Goal: Task Accomplishment & Management: Manage account settings

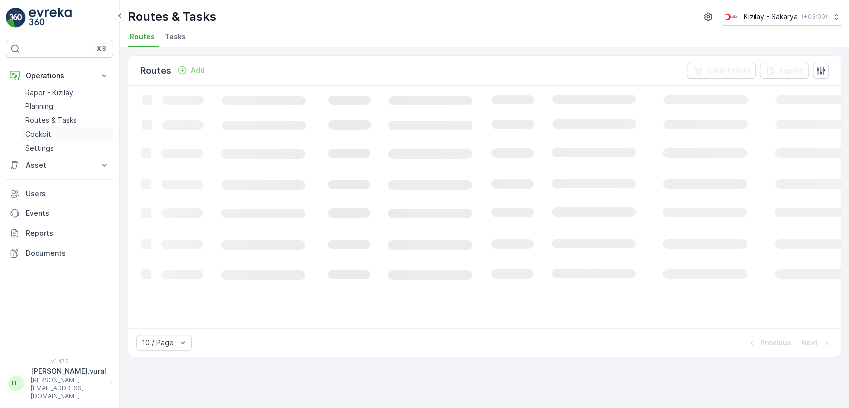
click at [56, 128] on link "Cockpit" at bounding box center [67, 134] width 92 height 14
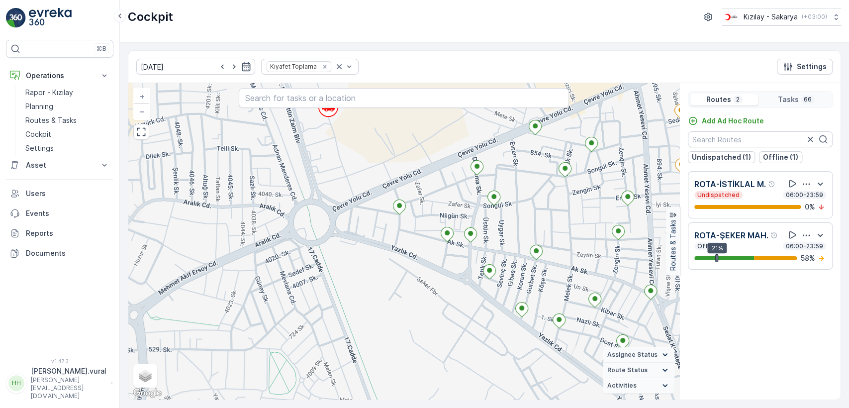
drag, startPoint x: 375, startPoint y: 173, endPoint x: 368, endPoint y: 235, distance: 62.1
click at [368, 235] on div "+ − Satellite Roadmap Terrain Hybrid Leaflet Keyboard shortcuts Map Data Map da…" at bounding box center [403, 241] width 551 height 316
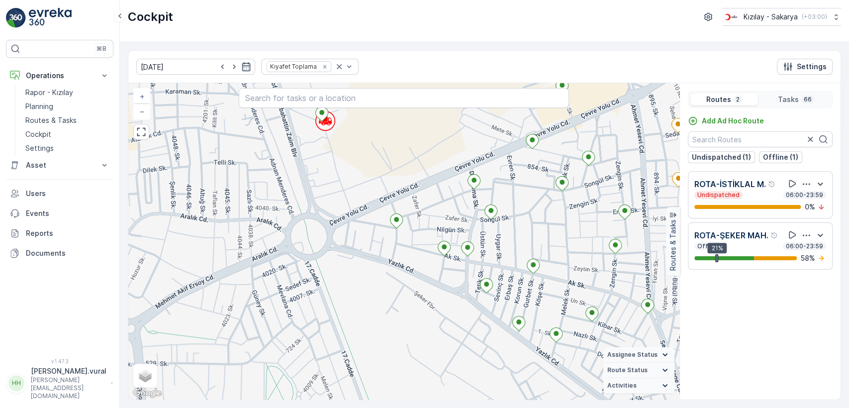
drag, startPoint x: 358, startPoint y: 187, endPoint x: 354, endPoint y: 244, distance: 57.8
click at [354, 244] on div "+ − Satellite Roadmap Terrain Hybrid Leaflet Keyboard shortcuts Map Data Map da…" at bounding box center [403, 241] width 551 height 316
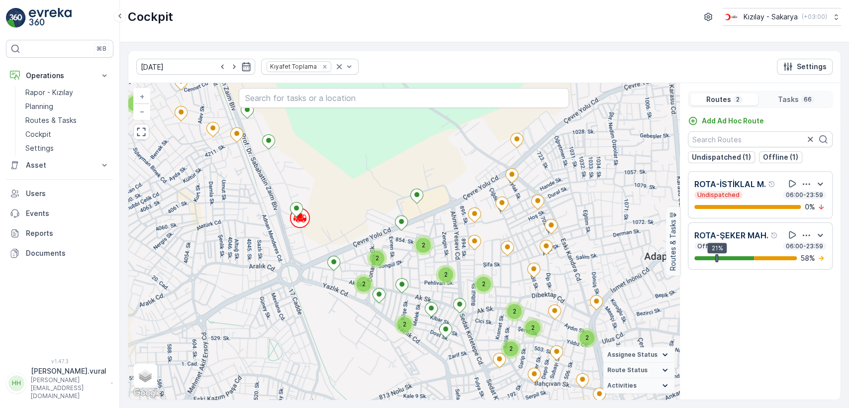
drag, startPoint x: 374, startPoint y: 182, endPoint x: 289, endPoint y: 182, distance: 85.1
click at [290, 182] on div "2 2 2 2 2 2 2 2 2 2 2 + − Satellite Roadmap Terrain Hybrid Leaflet Keyboard sho…" at bounding box center [403, 241] width 551 height 316
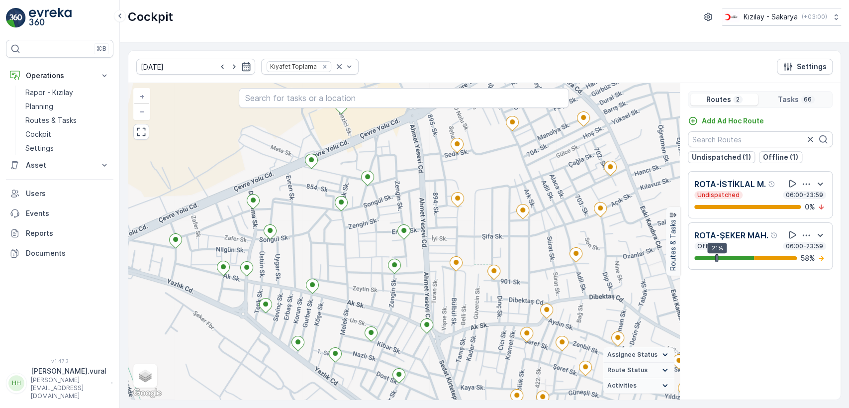
drag, startPoint x: 363, startPoint y: 268, endPoint x: 352, endPoint y: 258, distance: 14.8
click at [357, 263] on div "+ − Satellite Roadmap Terrain Hybrid Leaflet Keyboard shortcuts Map Data Map da…" at bounding box center [403, 241] width 551 height 316
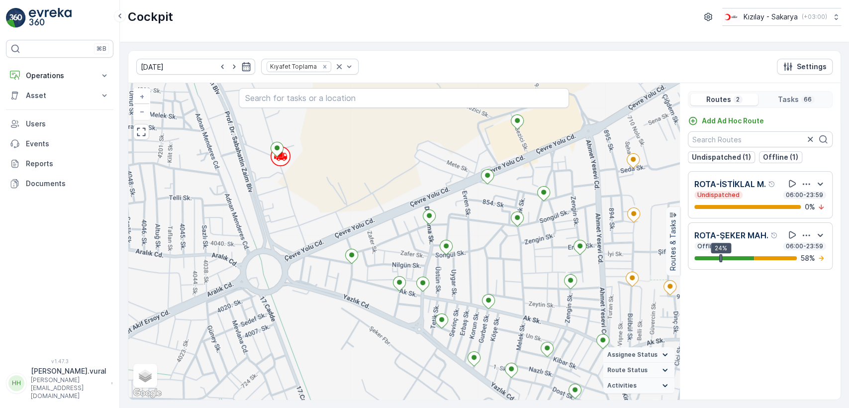
drag, startPoint x: 454, startPoint y: 256, endPoint x: 399, endPoint y: 248, distance: 56.3
click at [402, 248] on div "+ − Satellite Roadmap Terrain Hybrid Leaflet Keyboard shortcuts Map Data Map da…" at bounding box center [403, 241] width 551 height 316
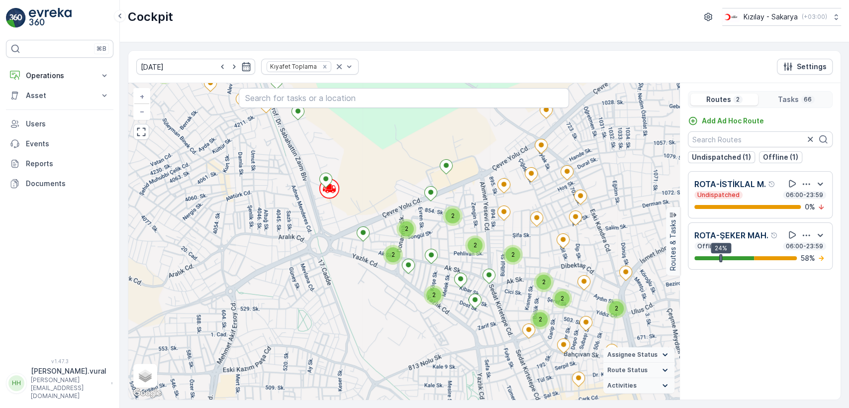
drag, startPoint x: 444, startPoint y: 228, endPoint x: 410, endPoint y: 208, distance: 39.7
click at [410, 208] on div "2 2 2 2 2 2 2 2 2 2 2 + − Satellite Roadmap Terrain Hybrid Leaflet Keyboard sho…" at bounding box center [403, 241] width 551 height 316
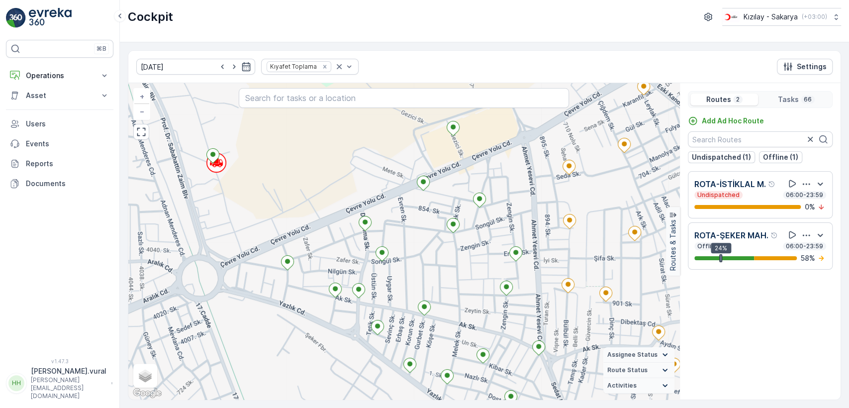
drag, startPoint x: 431, startPoint y: 257, endPoint x: 415, endPoint y: 257, distance: 15.4
click at [417, 257] on div "+ − Satellite Roadmap Terrain Hybrid Leaflet Keyboard shortcuts Map Data Map da…" at bounding box center [403, 241] width 551 height 316
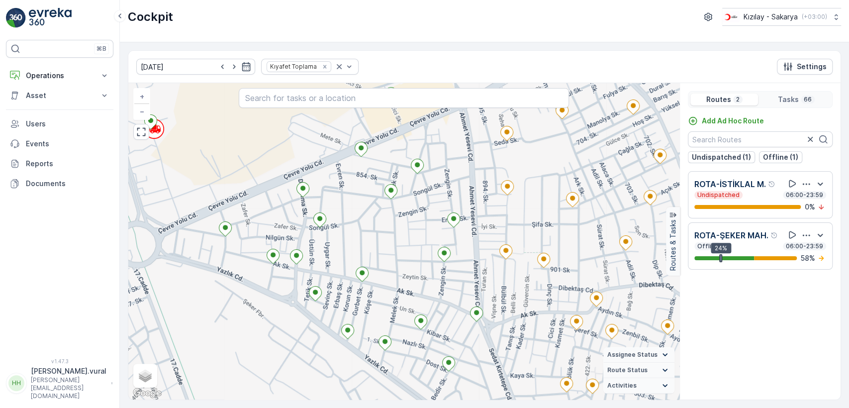
drag, startPoint x: 582, startPoint y: 288, endPoint x: 545, endPoint y: 260, distance: 45.9
click at [545, 261] on div "+ − Satellite Roadmap Terrain Hybrid Leaflet Keyboard shortcuts Map Data Map da…" at bounding box center [403, 241] width 551 height 316
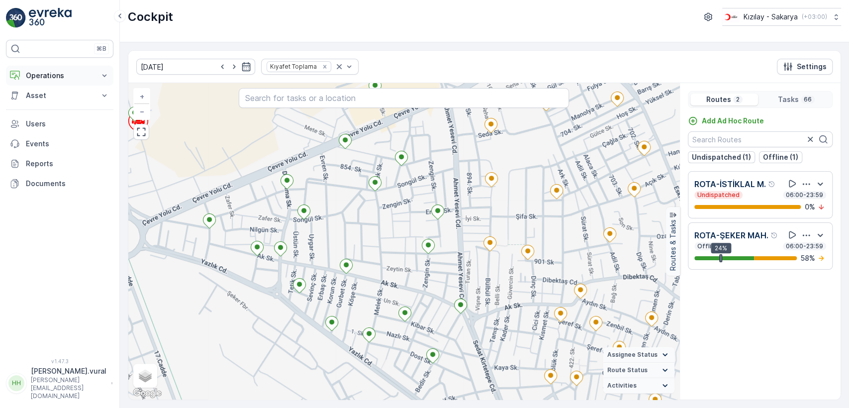
click at [41, 75] on p "Operations" at bounding box center [60, 76] width 68 height 10
drag, startPoint x: 41, startPoint y: 75, endPoint x: 22, endPoint y: 116, distance: 45.9
click at [21, 115] on div "Rapor - Kızılay Planning Routes & Tasks Cockpit Settings" at bounding box center [59, 121] width 107 height 70
click at [33, 118] on p "Routes & Tasks" at bounding box center [50, 120] width 51 height 10
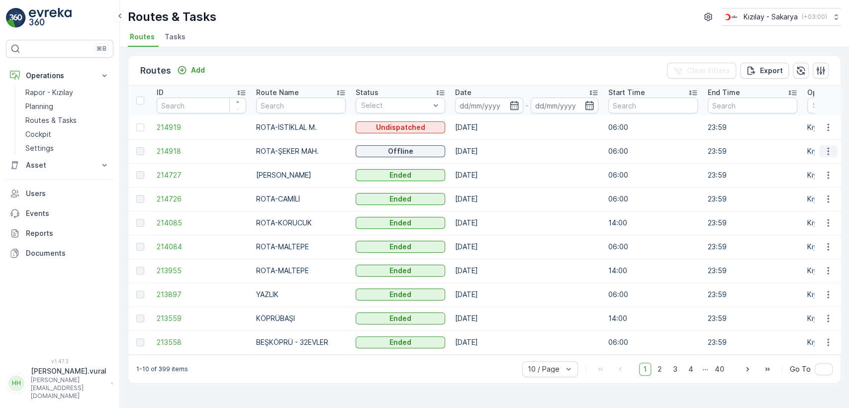
click at [823, 151] on icon "button" at bounding box center [828, 151] width 10 height 10
click at [824, 163] on span "See More Details" at bounding box center [805, 166] width 58 height 10
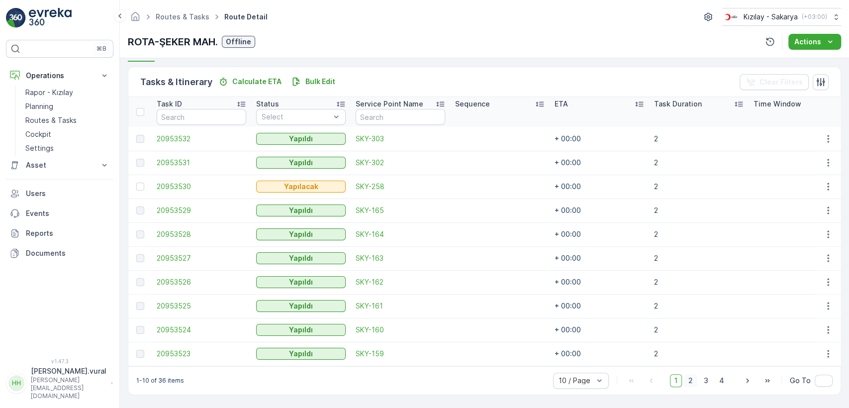
click at [691, 379] on span "2" at bounding box center [690, 380] width 13 height 13
click at [701, 375] on span "3" at bounding box center [706, 380] width 13 height 13
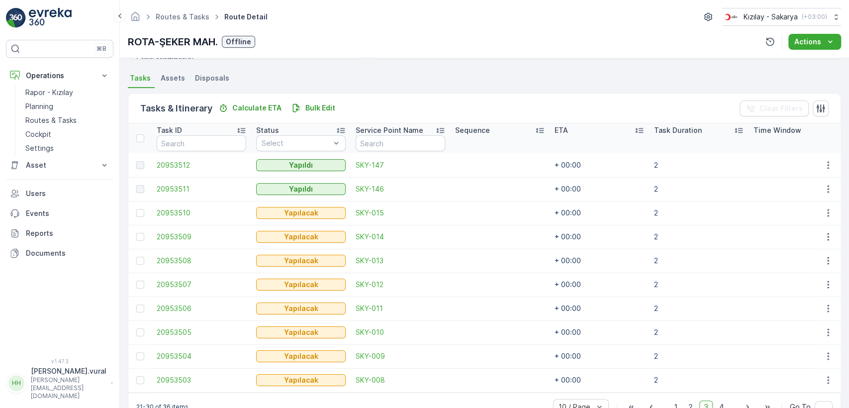
scroll to position [236, 0]
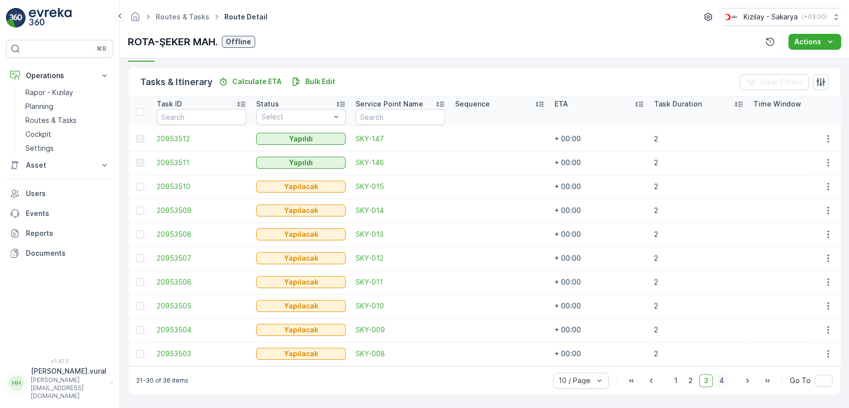
click at [720, 383] on span "4" at bounding box center [722, 380] width 14 height 13
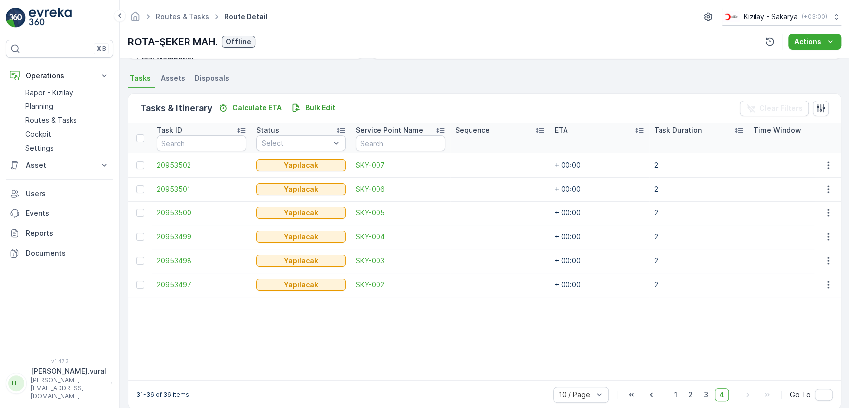
scroll to position [224, 0]
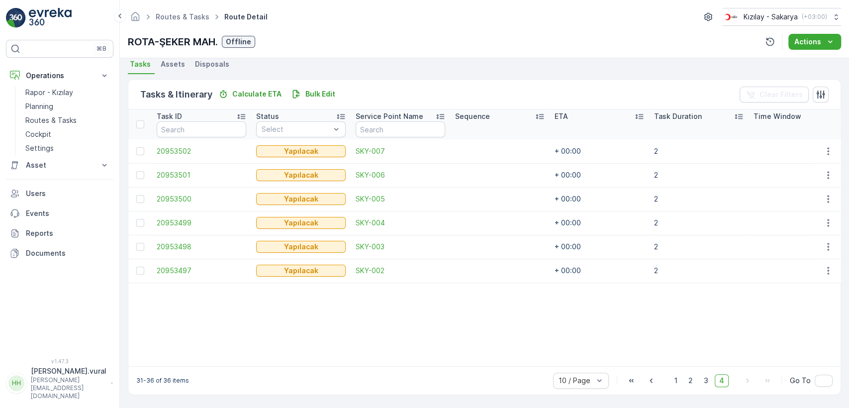
click at [829, 273] on td at bounding box center [827, 271] width 27 height 24
click at [828, 266] on icon "button" at bounding box center [828, 271] width 10 height 10
click at [801, 336] on div "Delete" at bounding box center [812, 341] width 75 height 14
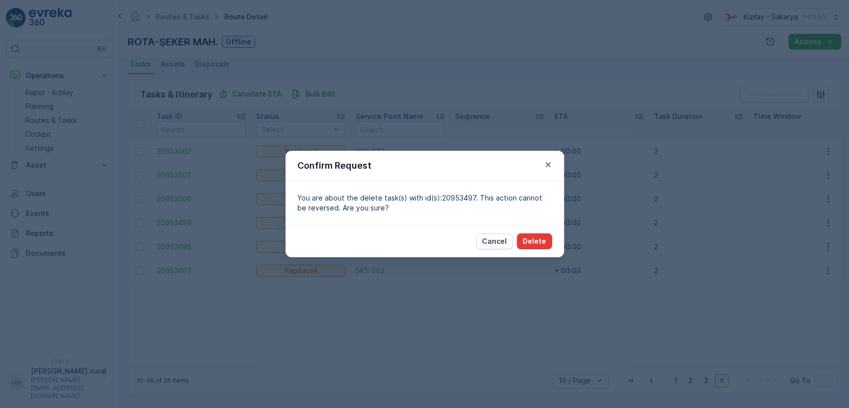
click at [526, 242] on p "Delete" at bounding box center [534, 241] width 23 height 10
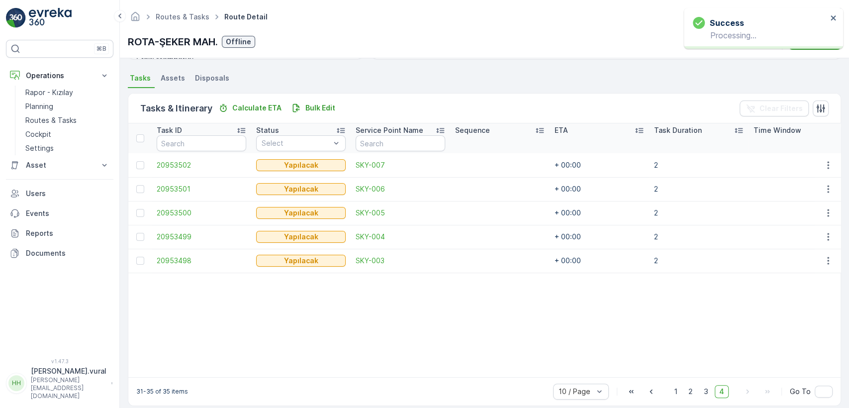
scroll to position [221, 0]
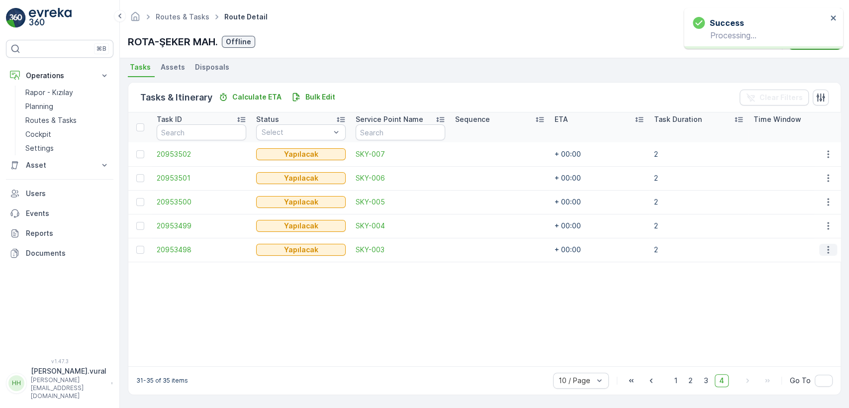
click at [823, 245] on icon "button" at bounding box center [828, 250] width 10 height 10
click at [796, 318] on span "Delete" at bounding box center [790, 320] width 23 height 10
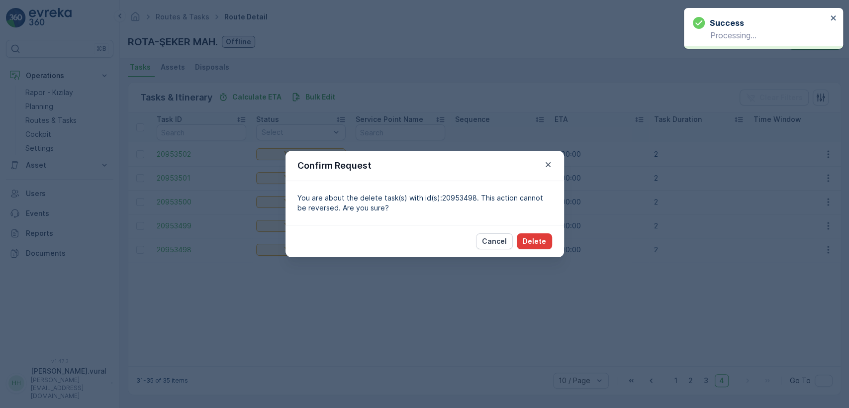
click at [531, 243] on p "Delete" at bounding box center [534, 241] width 23 height 10
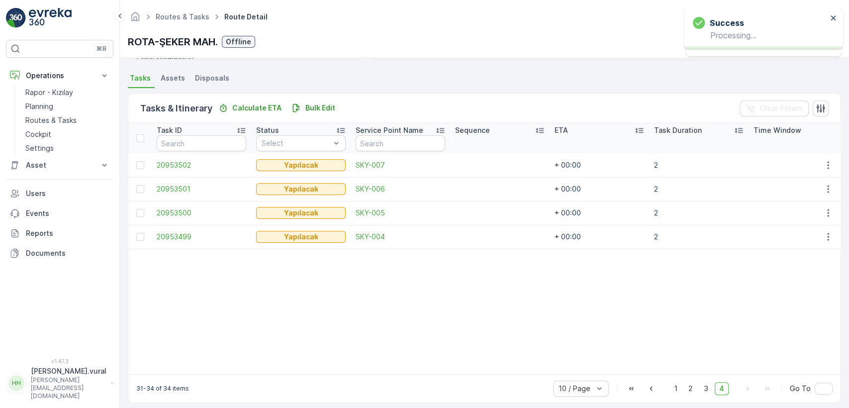
scroll to position [218, 0]
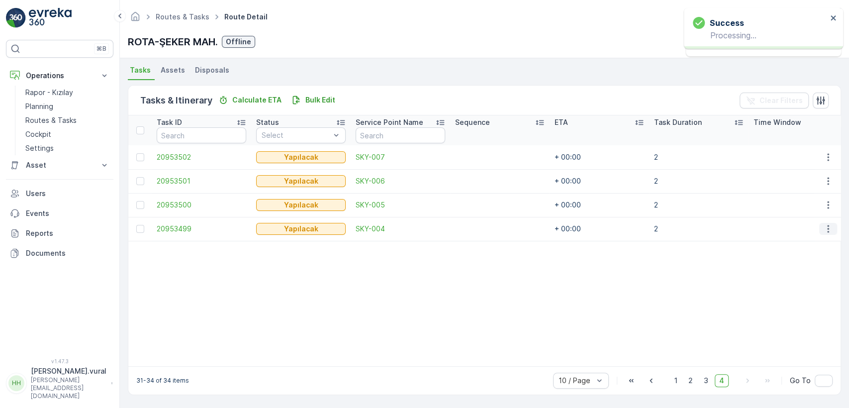
click at [823, 226] on icon "button" at bounding box center [828, 229] width 10 height 10
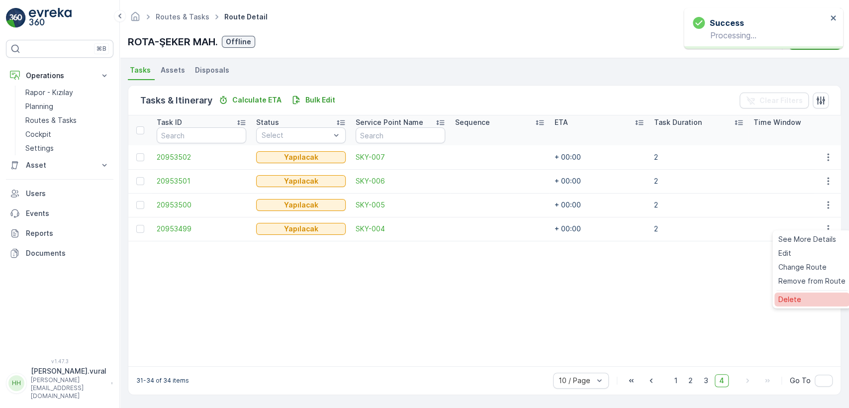
click at [790, 295] on span "Delete" at bounding box center [790, 300] width 23 height 10
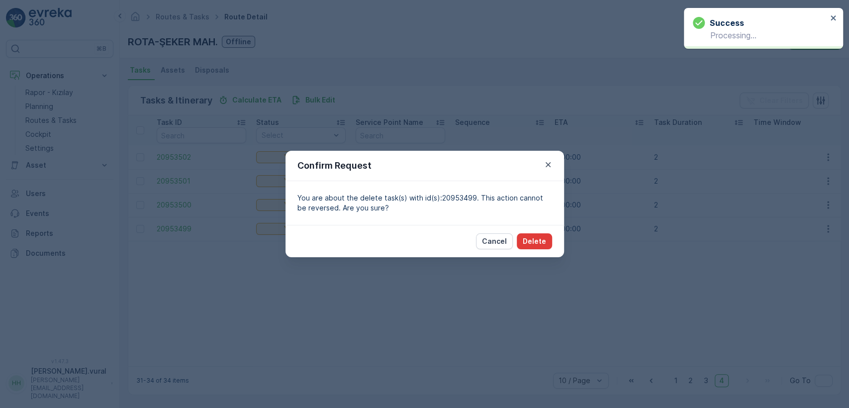
click at [520, 238] on button "Delete" at bounding box center [534, 241] width 35 height 16
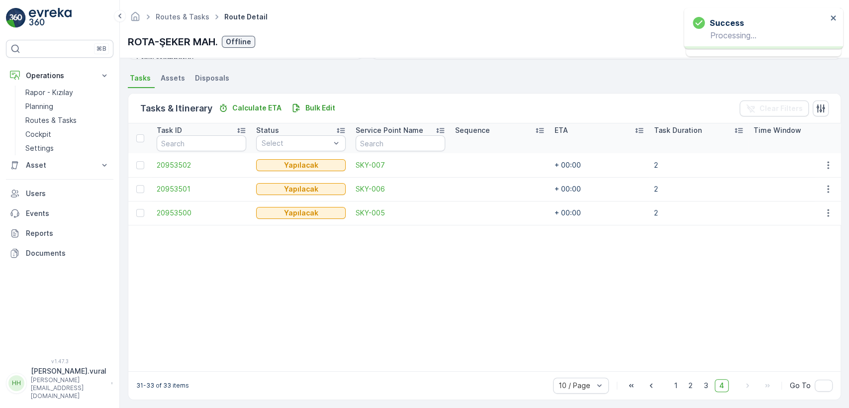
scroll to position [215, 0]
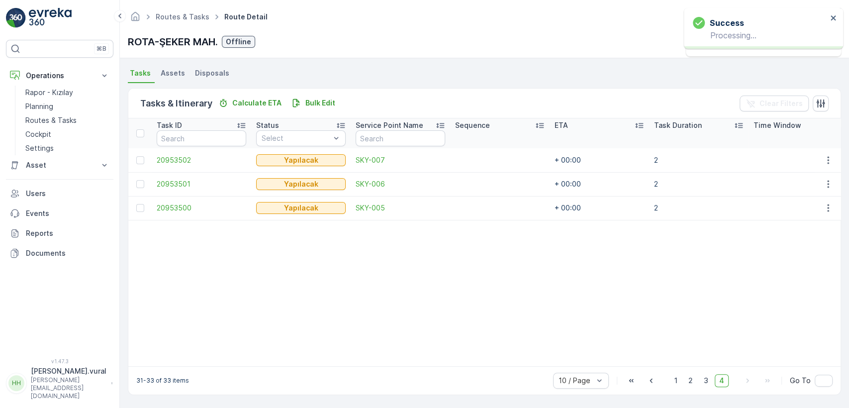
drag, startPoint x: 520, startPoint y: 238, endPoint x: 712, endPoint y: 253, distance: 192.6
click at [712, 253] on table "Task ID Status Select Service Point Name Sequence ETA Task Duration Time Window…" at bounding box center [501, 242] width 747 height 248
click at [827, 206] on icon "button" at bounding box center [827, 207] width 1 height 7
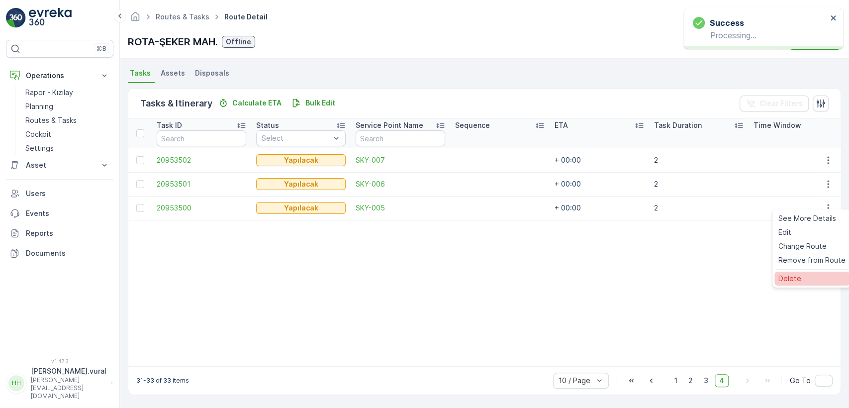
click at [793, 274] on span "Delete" at bounding box center [790, 279] width 23 height 10
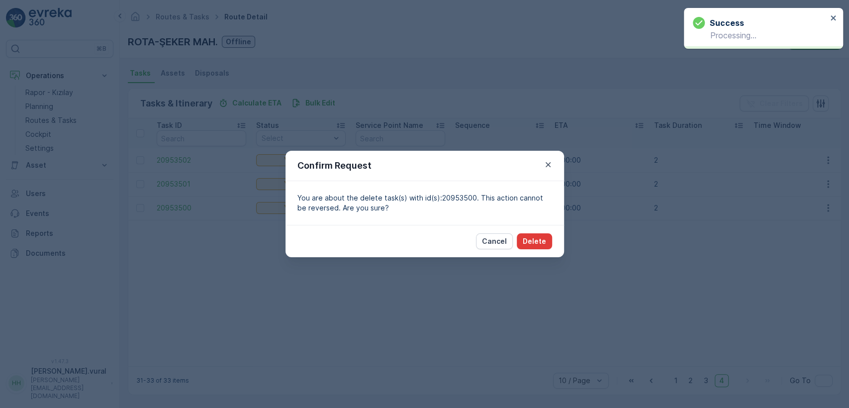
click at [538, 237] on p "Delete" at bounding box center [534, 241] width 23 height 10
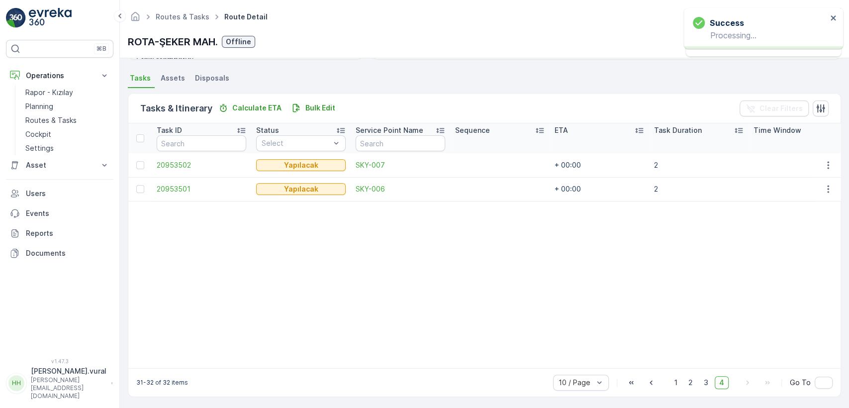
scroll to position [212, 0]
click at [825, 182] on icon "button" at bounding box center [828, 187] width 10 height 10
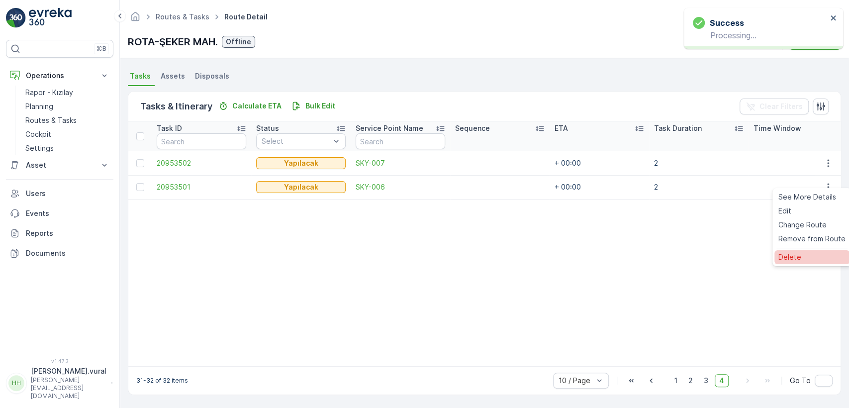
click at [785, 253] on span "Delete" at bounding box center [790, 257] width 23 height 10
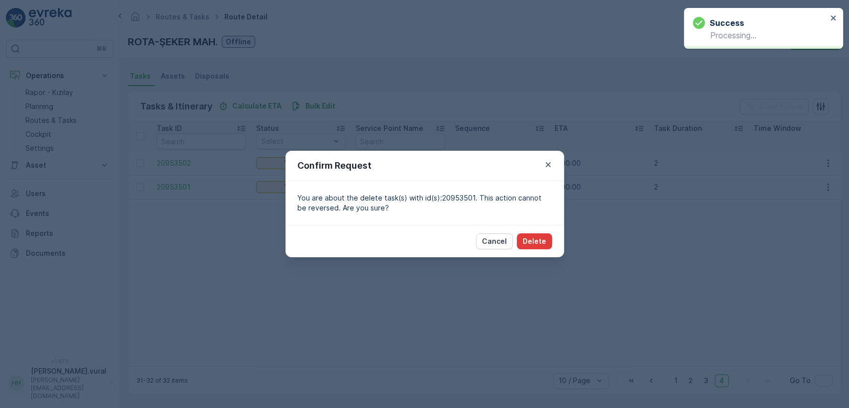
click at [529, 237] on p "Delete" at bounding box center [534, 241] width 23 height 10
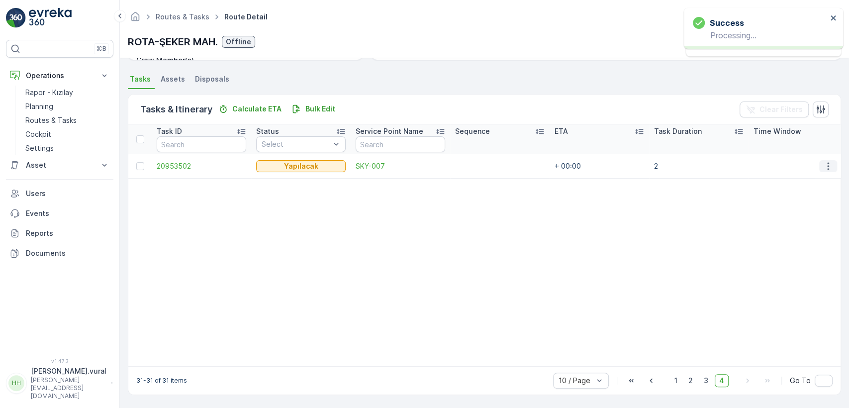
scroll to position [209, 0]
click at [828, 163] on icon "button" at bounding box center [828, 166] width 10 height 10
click at [809, 234] on div "Delete" at bounding box center [812, 236] width 75 height 14
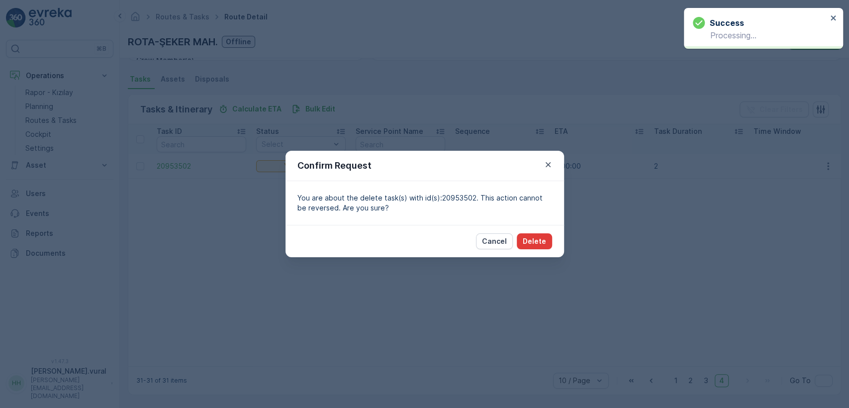
click at [529, 235] on button "Delete" at bounding box center [534, 241] width 35 height 16
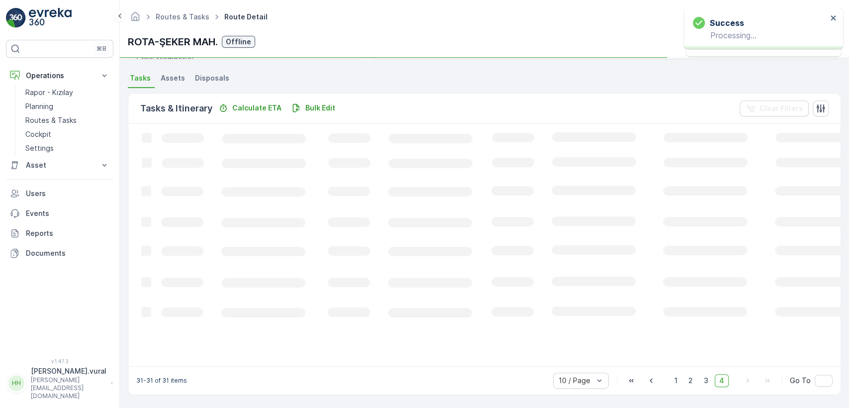
scroll to position [206, 0]
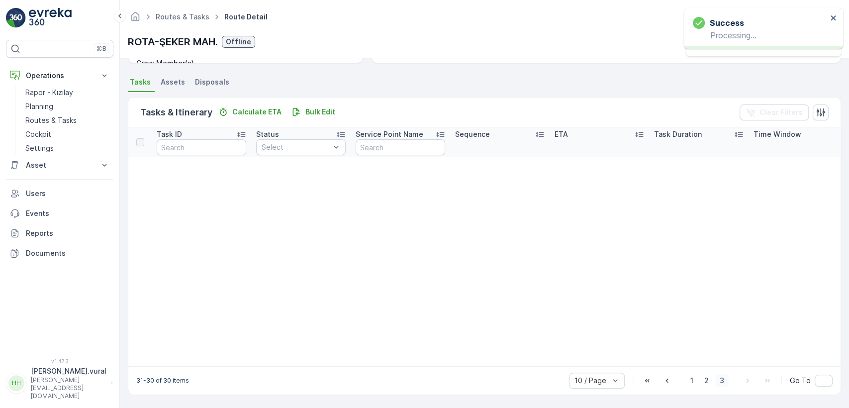
click at [723, 380] on span "3" at bounding box center [721, 380] width 13 height 13
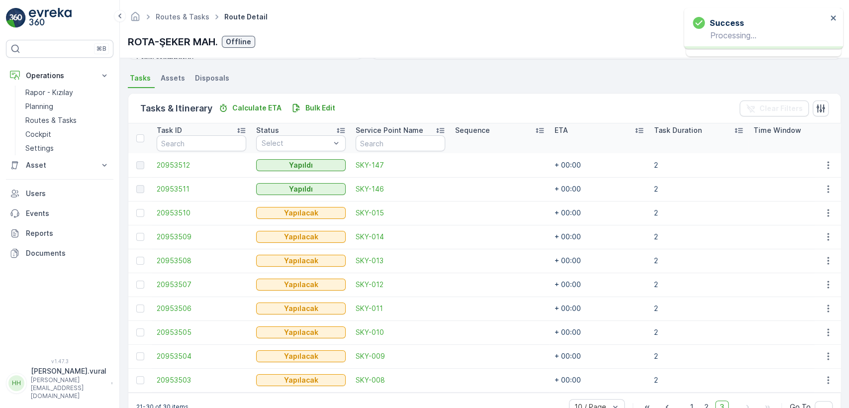
scroll to position [209, 0]
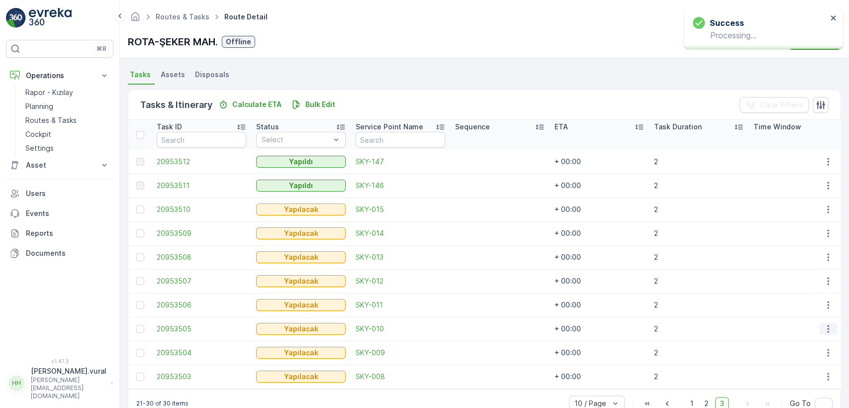
click at [828, 332] on icon "button" at bounding box center [828, 329] width 10 height 10
click at [799, 315] on span "Delete" at bounding box center [790, 313] width 23 height 10
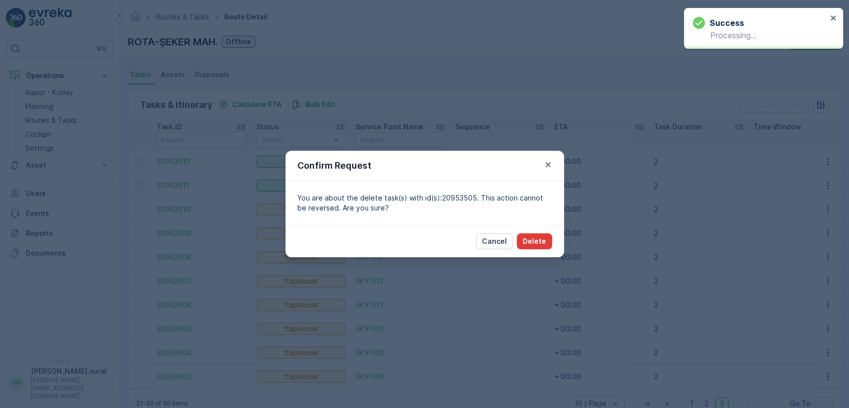
click at [542, 239] on p "Delete" at bounding box center [534, 241] width 23 height 10
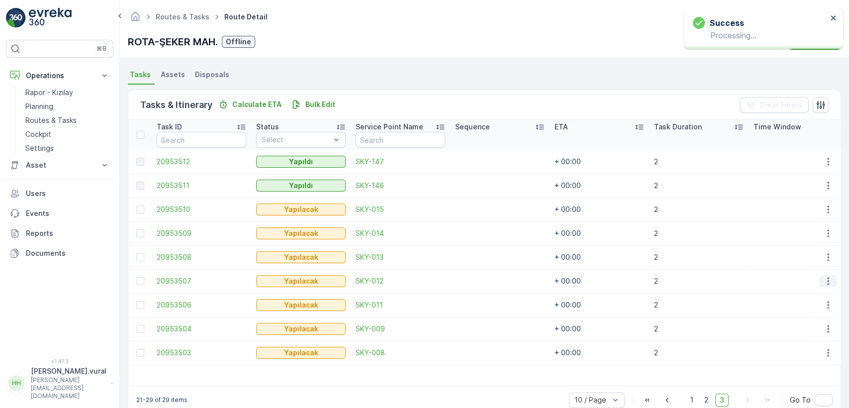
click at [827, 282] on icon "button" at bounding box center [828, 281] width 10 height 10
click at [795, 350] on div "Delete" at bounding box center [812, 356] width 75 height 14
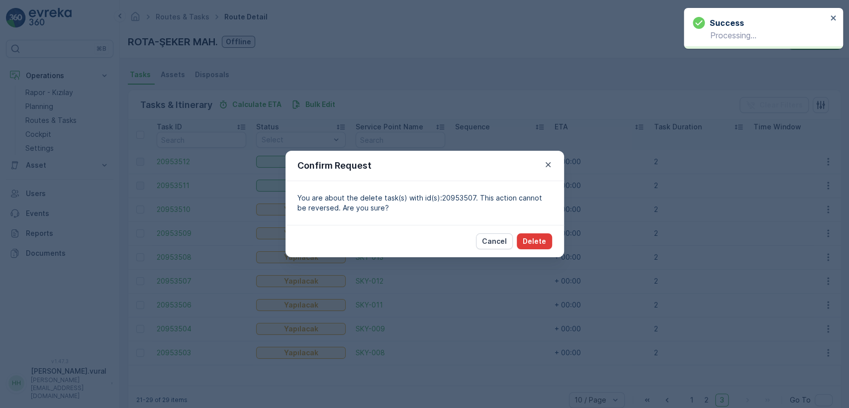
click at [545, 242] on p "Delete" at bounding box center [534, 241] width 23 height 10
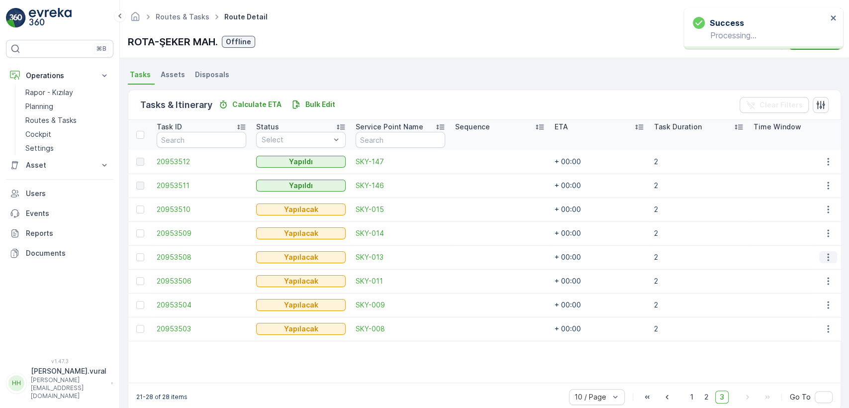
click at [830, 257] on icon "button" at bounding box center [828, 257] width 10 height 10
click at [793, 328] on span "Delete" at bounding box center [790, 332] width 23 height 10
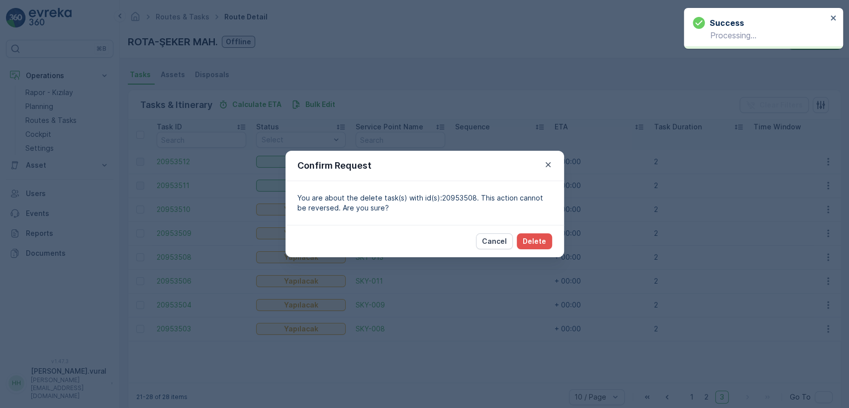
click at [550, 251] on div "Cancel Delete" at bounding box center [425, 241] width 279 height 32
click at [541, 238] on p "Delete" at bounding box center [534, 241] width 23 height 10
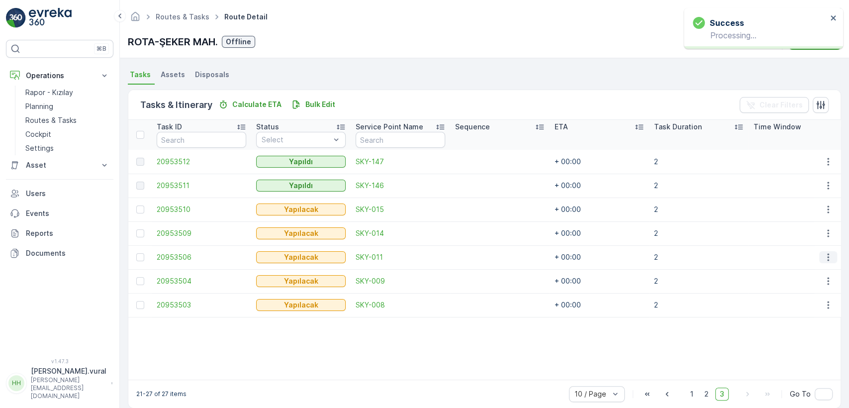
click at [825, 254] on icon "button" at bounding box center [828, 257] width 10 height 10
click at [791, 327] on span "Delete" at bounding box center [790, 332] width 23 height 10
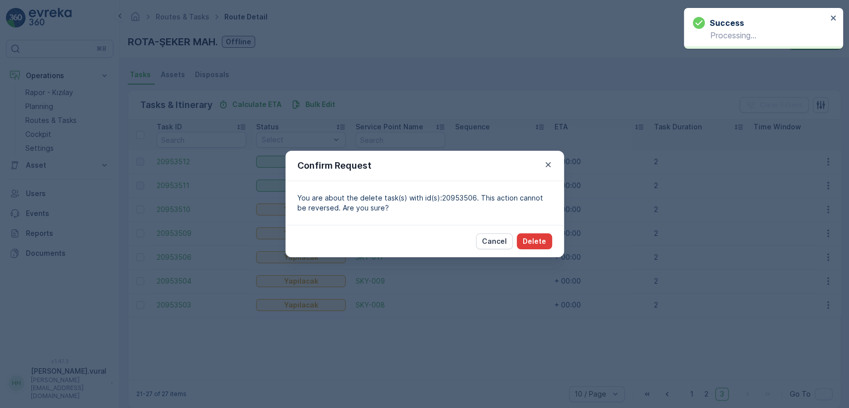
click at [525, 238] on p "Delete" at bounding box center [534, 241] width 23 height 10
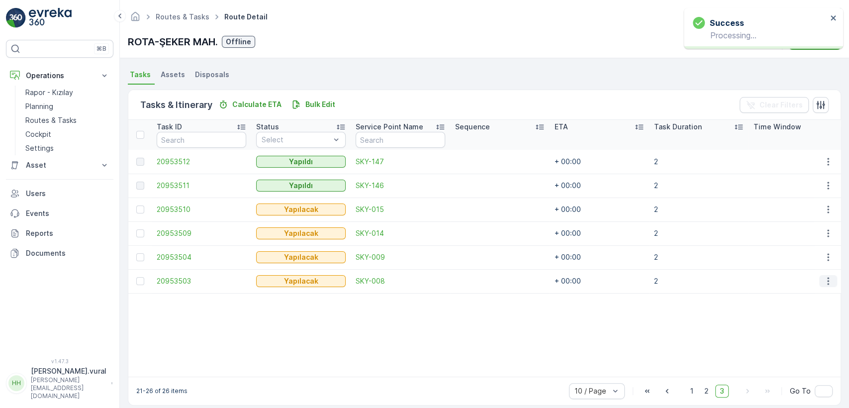
click at [830, 286] on button "button" at bounding box center [828, 281] width 18 height 12
click at [784, 350] on div "Delete" at bounding box center [812, 356] width 75 height 14
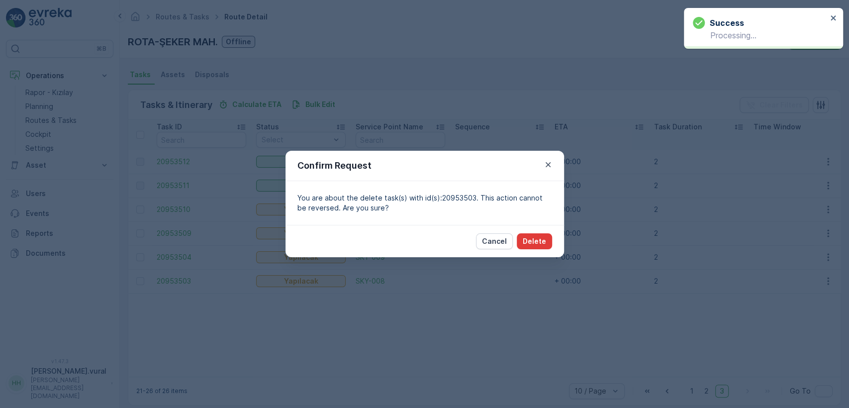
click at [523, 245] on button "Delete" at bounding box center [534, 241] width 35 height 16
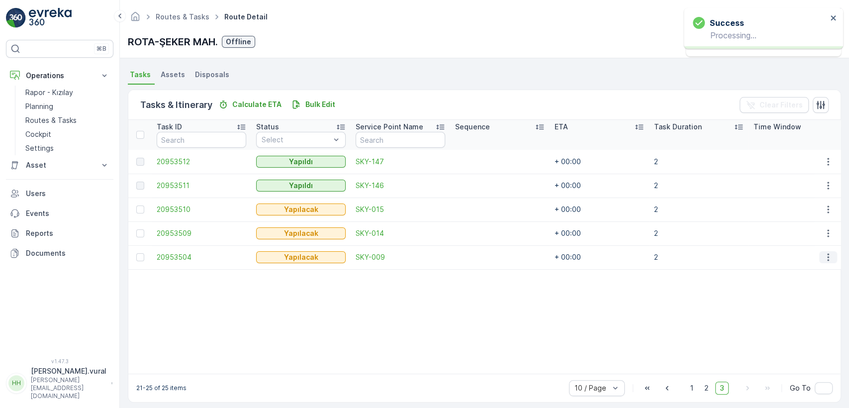
click at [827, 262] on button "button" at bounding box center [828, 257] width 18 height 12
click at [801, 323] on ul "See More Details Edit Change Route Remove from Route Delete" at bounding box center [812, 302] width 79 height 78
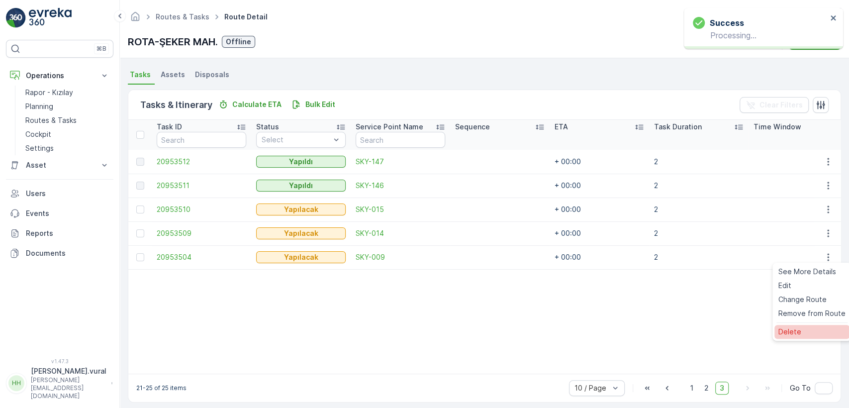
click at [799, 326] on div "Delete" at bounding box center [812, 332] width 75 height 14
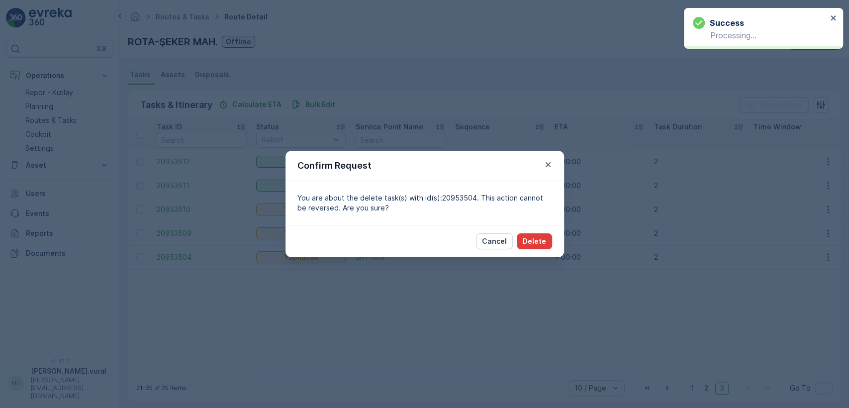
click at [542, 238] on p "Delete" at bounding box center [534, 241] width 23 height 10
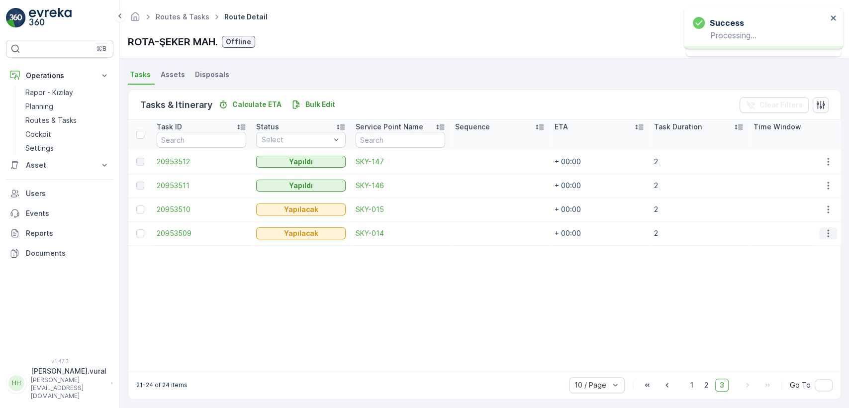
click at [829, 236] on icon "button" at bounding box center [828, 233] width 10 height 10
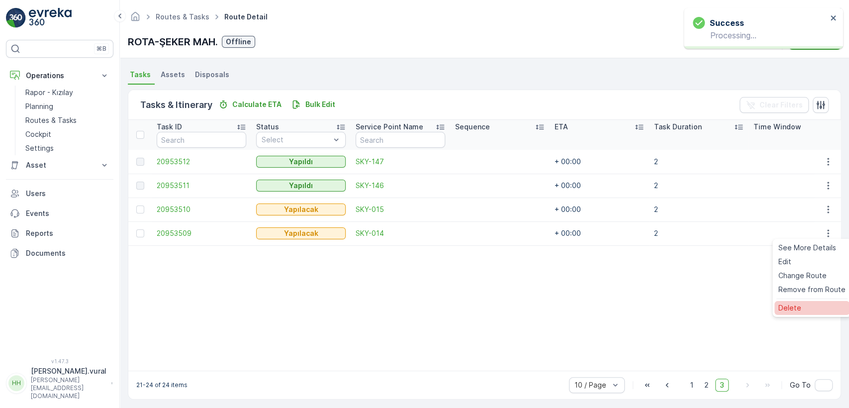
click at [795, 303] on span "Delete" at bounding box center [790, 308] width 23 height 10
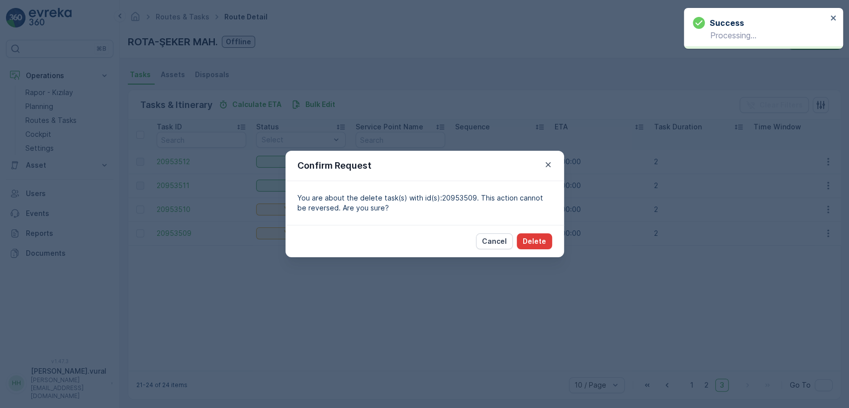
click at [548, 244] on button "Delete" at bounding box center [534, 241] width 35 height 16
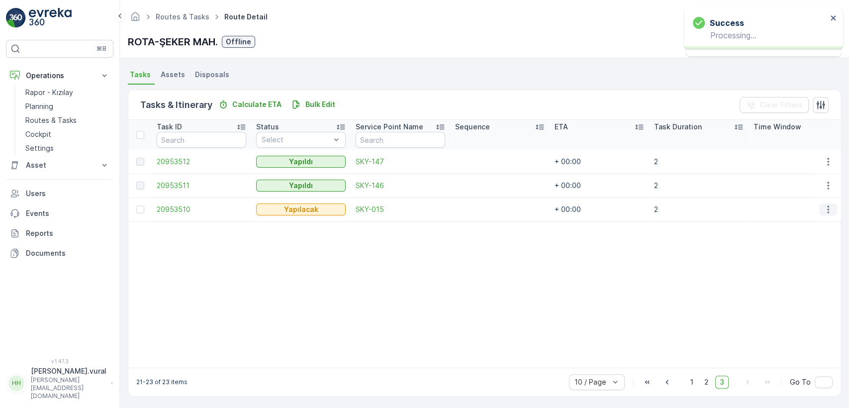
click at [834, 213] on button "button" at bounding box center [828, 209] width 18 height 12
click at [787, 277] on div "Delete" at bounding box center [812, 284] width 75 height 14
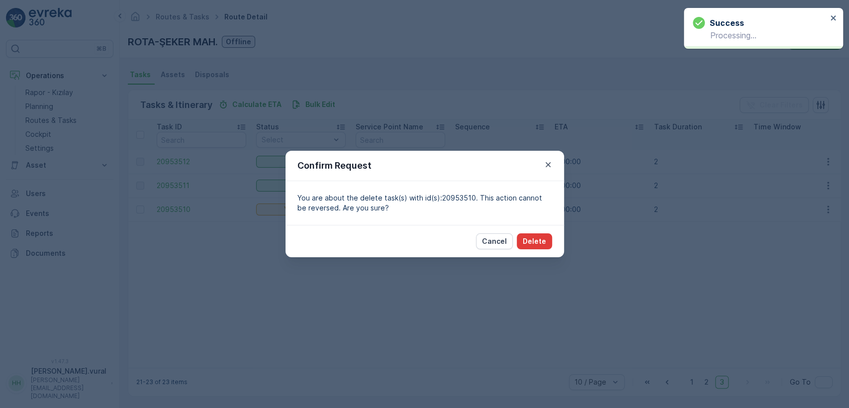
click at [545, 245] on p "Delete" at bounding box center [534, 241] width 23 height 10
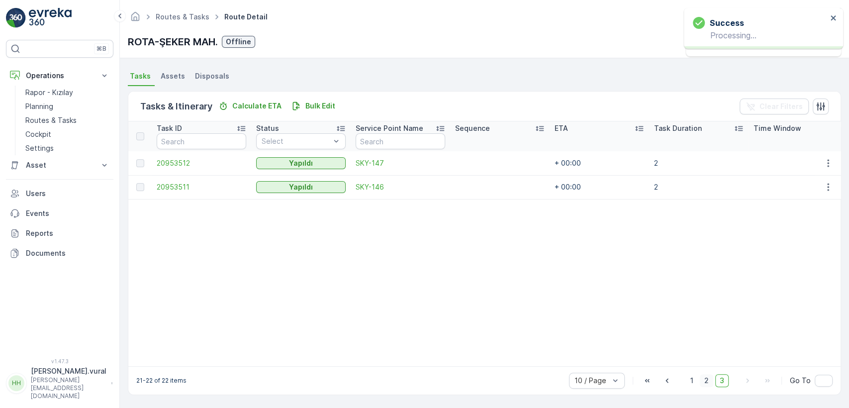
click at [707, 385] on span "2" at bounding box center [706, 380] width 13 height 13
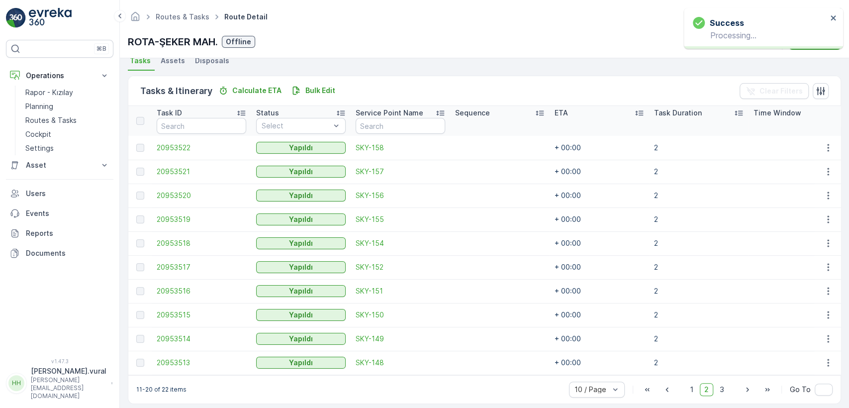
scroll to position [236, 0]
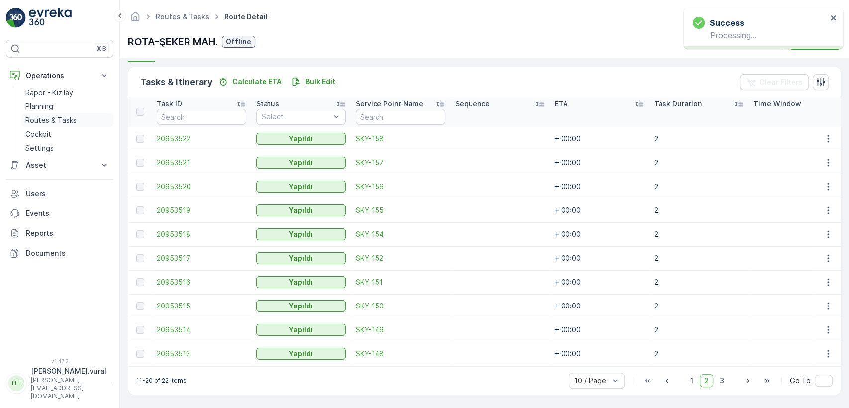
click at [52, 120] on p "Routes & Tasks" at bounding box center [50, 120] width 51 height 10
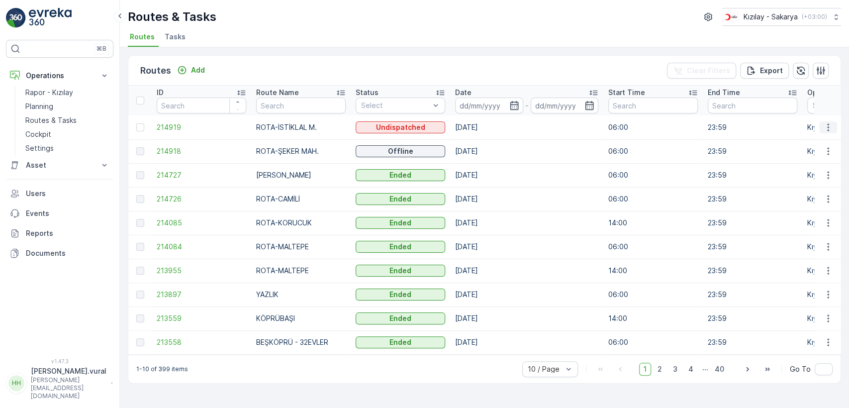
click at [824, 129] on icon "button" at bounding box center [828, 127] width 10 height 10
click at [816, 143] on span "See More Details" at bounding box center [805, 142] width 58 height 10
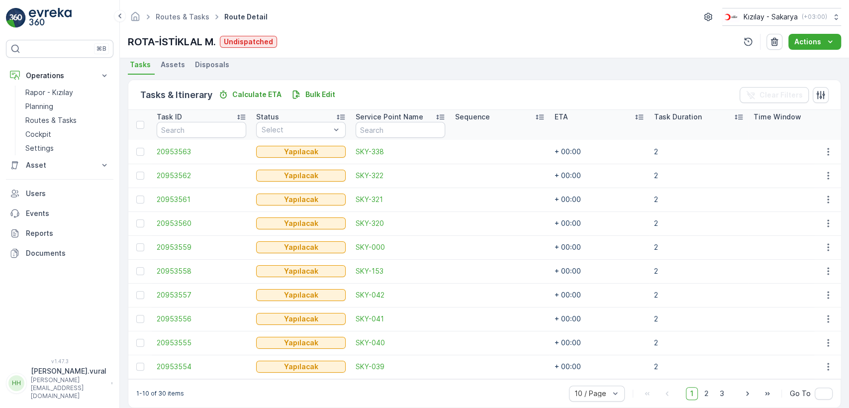
scroll to position [236, 0]
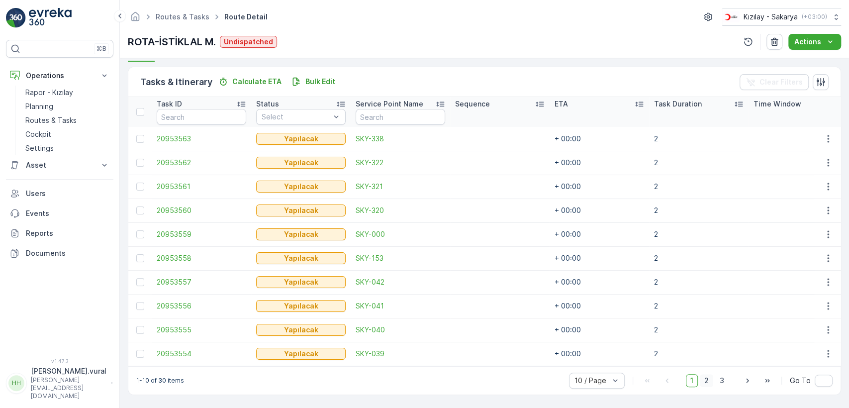
click at [707, 383] on span "2" at bounding box center [706, 380] width 13 height 13
click at [720, 377] on span "3" at bounding box center [721, 380] width 13 height 13
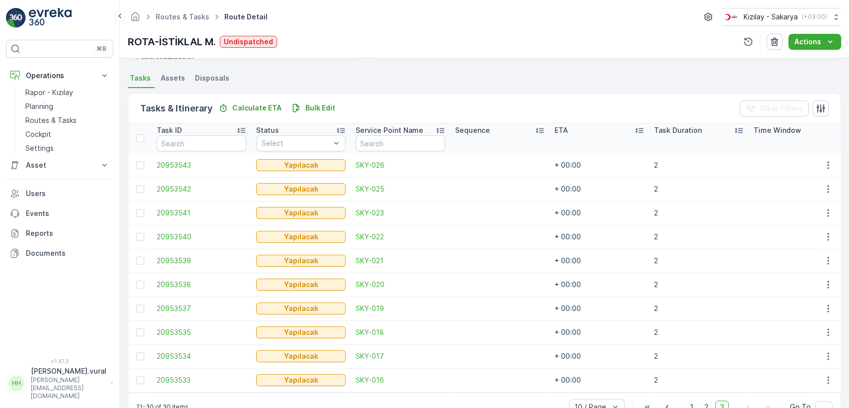
scroll to position [236, 0]
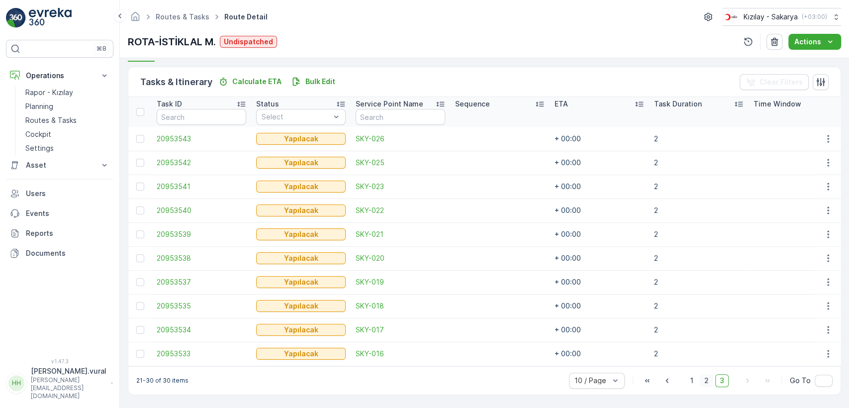
click at [705, 380] on span "2" at bounding box center [706, 380] width 13 height 13
click at [689, 382] on span "1" at bounding box center [692, 380] width 12 height 13
click at [702, 382] on span "2" at bounding box center [706, 380] width 13 height 13
click at [718, 382] on span "3" at bounding box center [721, 380] width 13 height 13
click at [703, 380] on span "2" at bounding box center [706, 380] width 13 height 13
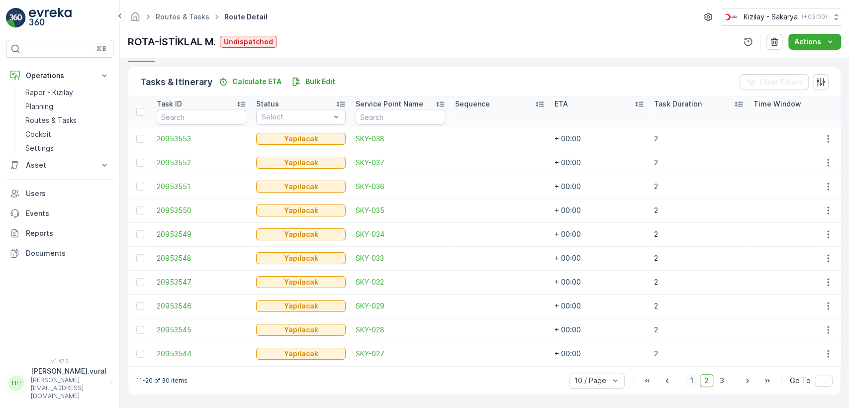
click at [693, 380] on span "1" at bounding box center [692, 380] width 12 height 13
click at [704, 382] on span "2" at bounding box center [706, 380] width 13 height 13
click at [727, 384] on span "3" at bounding box center [721, 380] width 13 height 13
